Goal: Navigation & Orientation: Find specific page/section

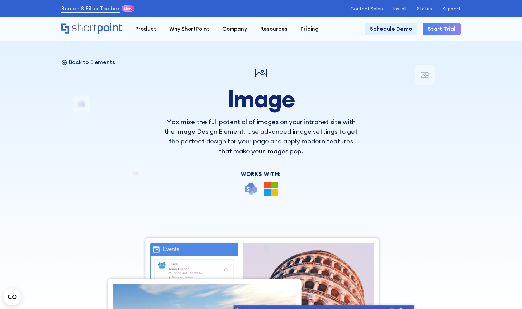
click at [108, 64] on p "Back to Elements" at bounding box center [92, 62] width 46 height 7
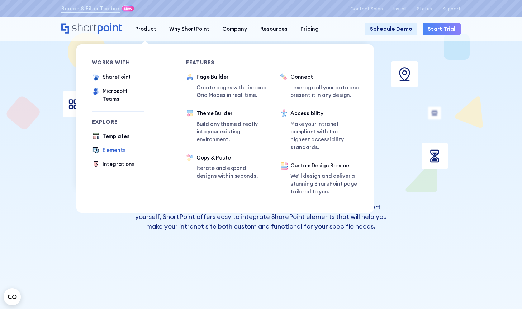
click at [114, 147] on div "Elements" at bounding box center [113, 151] width 23 height 8
